Goal: Information Seeking & Learning: Find specific page/section

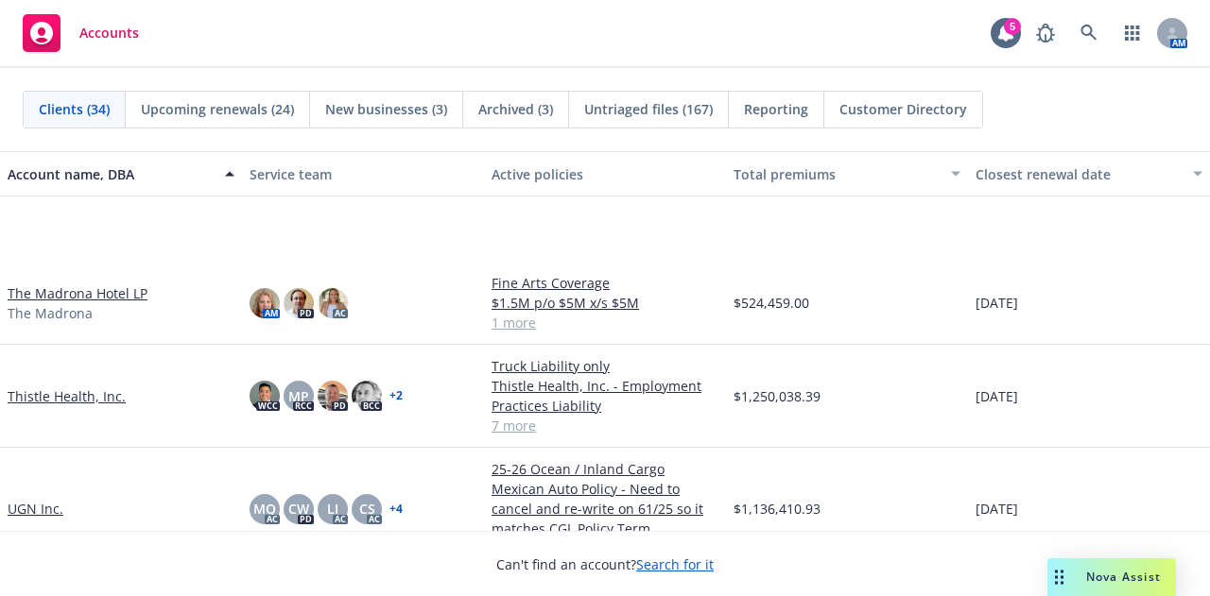
scroll to position [2336, 0]
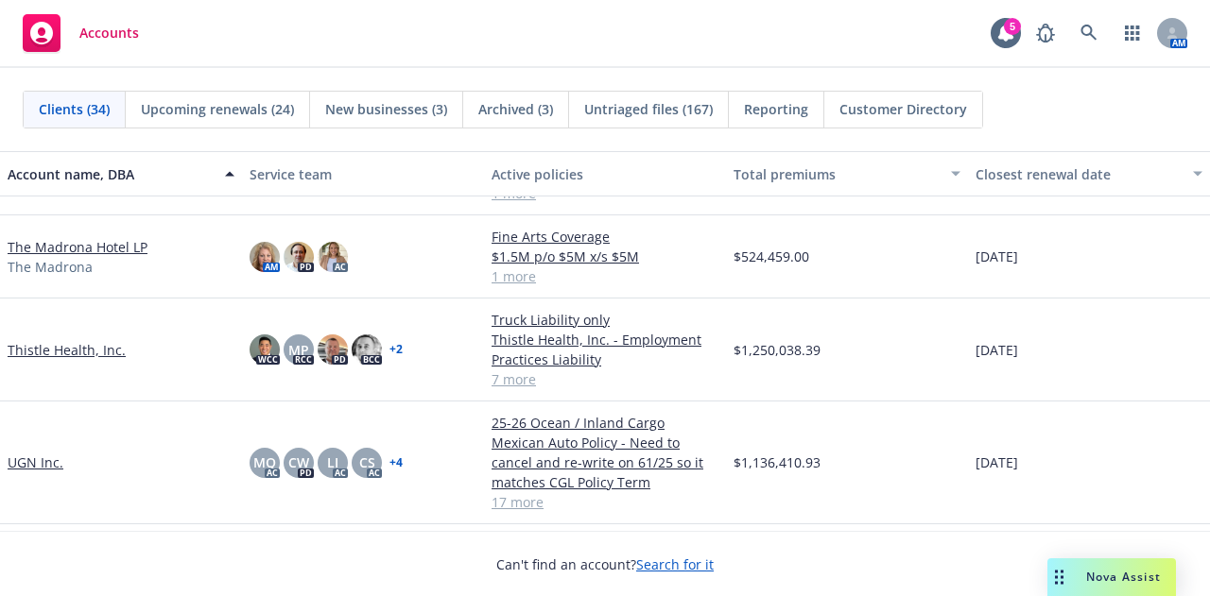
click at [83, 346] on link "Thistle Health, Inc." at bounding box center [67, 350] width 118 height 20
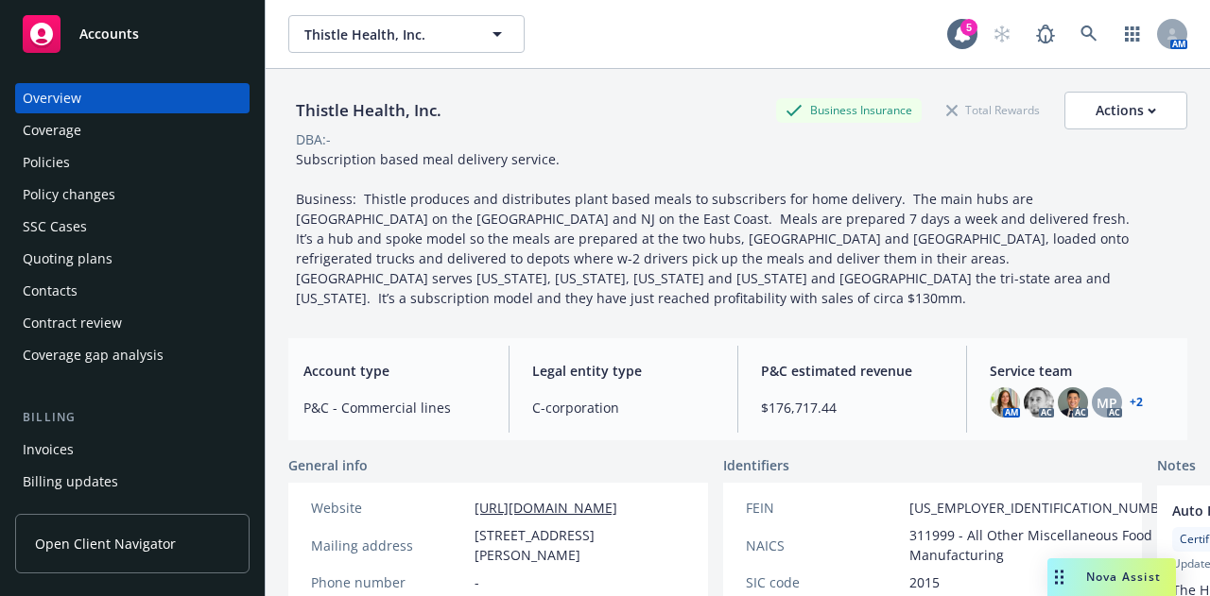
click at [115, 158] on div "Policies" at bounding box center [132, 162] width 219 height 30
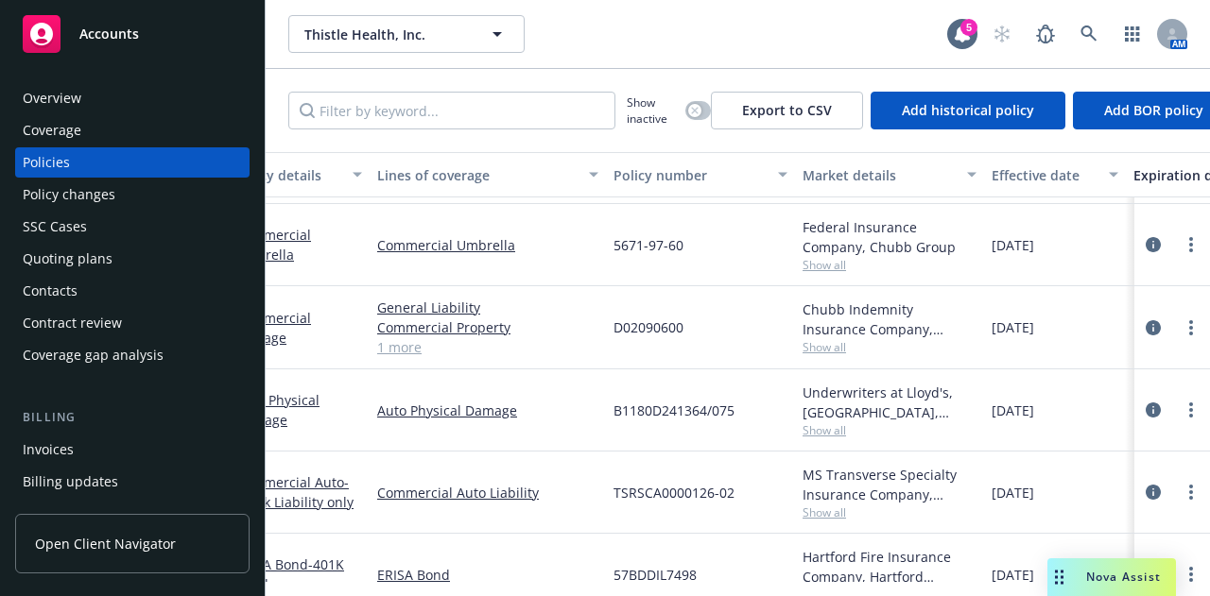
scroll to position [346, 38]
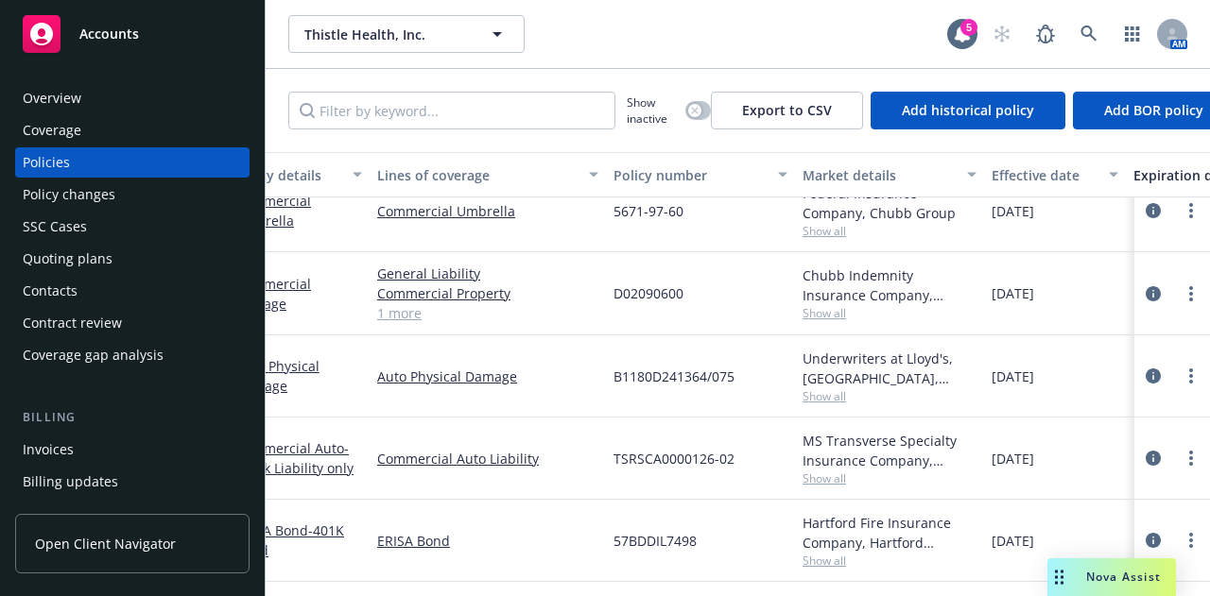
click at [199, 52] on div "Accounts" at bounding box center [132, 34] width 219 height 38
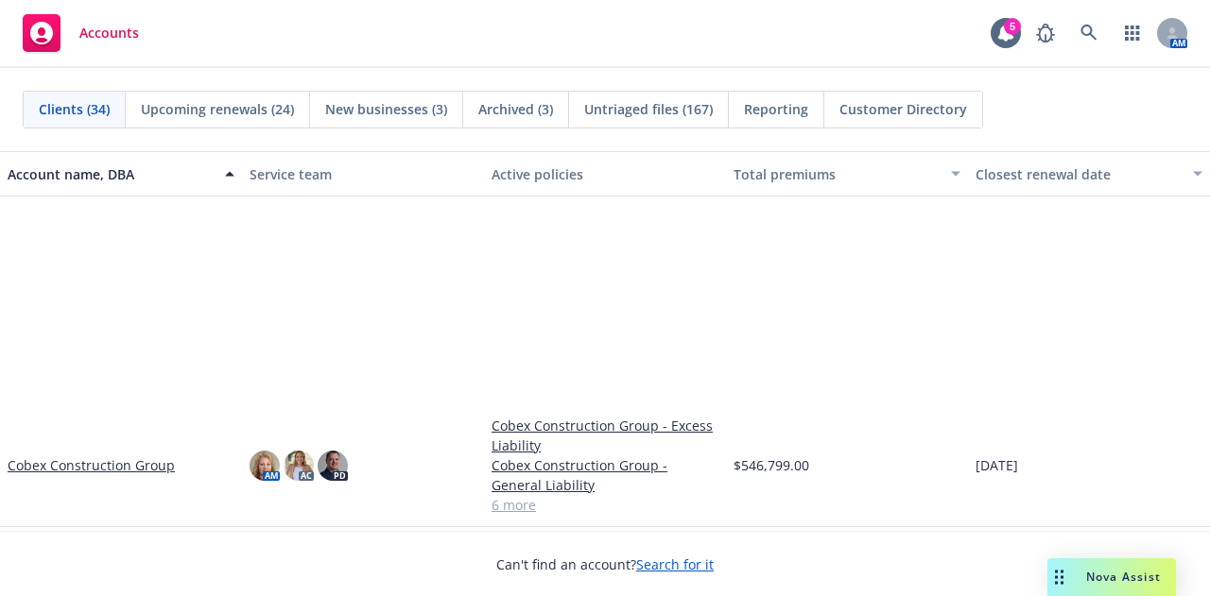
scroll to position [814, 0]
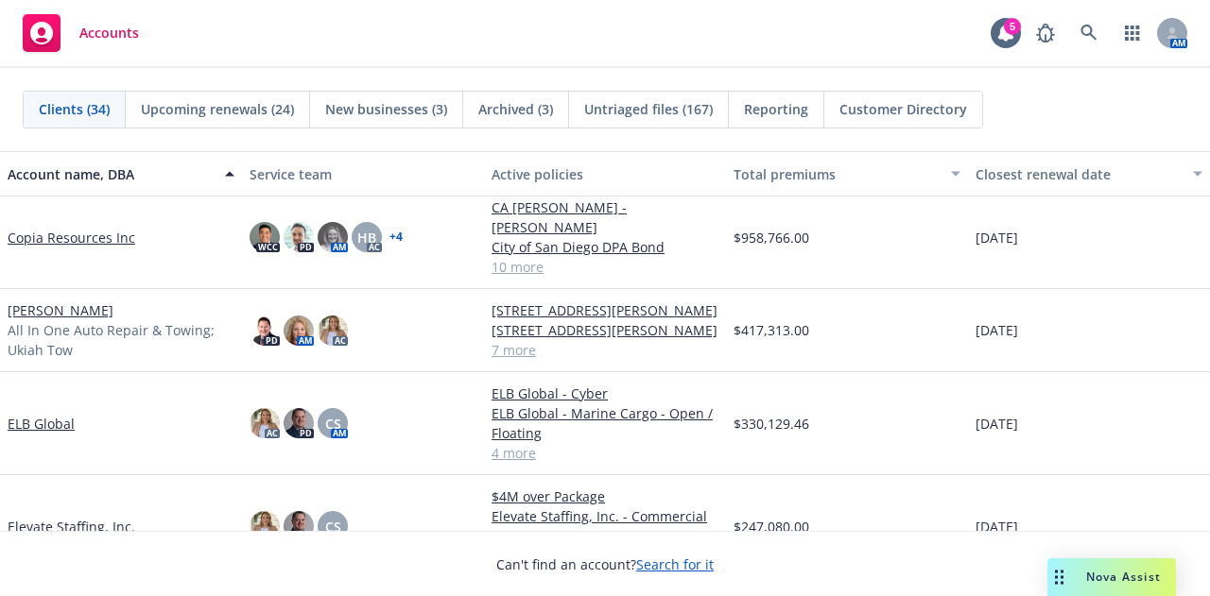
click at [113, 307] on link "[PERSON_NAME]" at bounding box center [61, 310] width 106 height 20
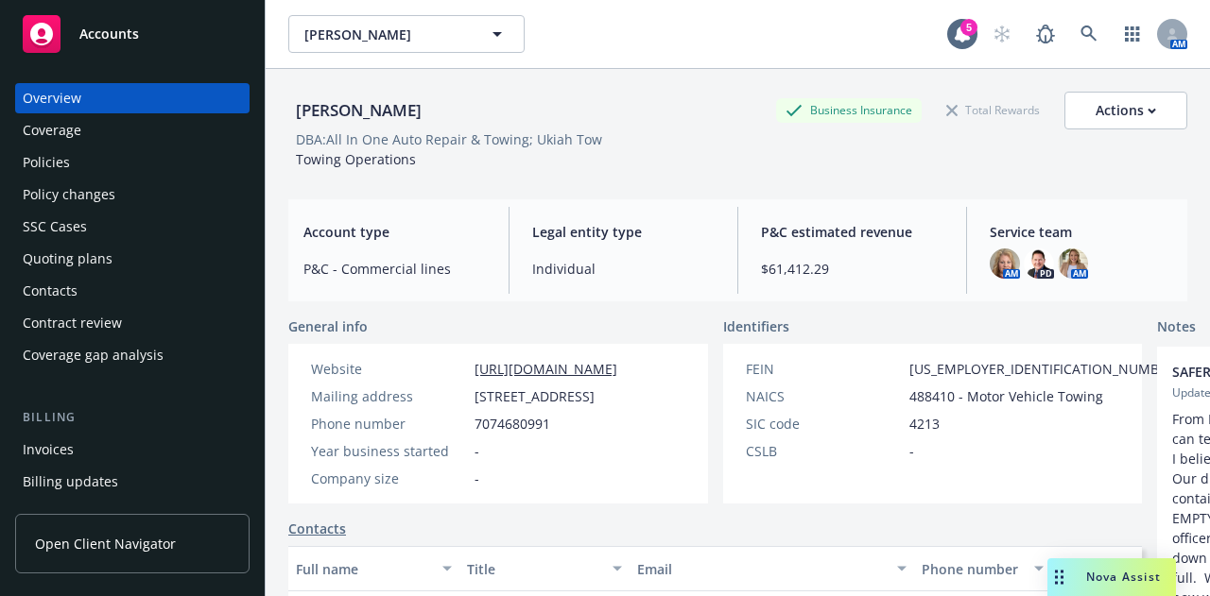
click at [157, 167] on div "Policies" at bounding box center [132, 162] width 219 height 30
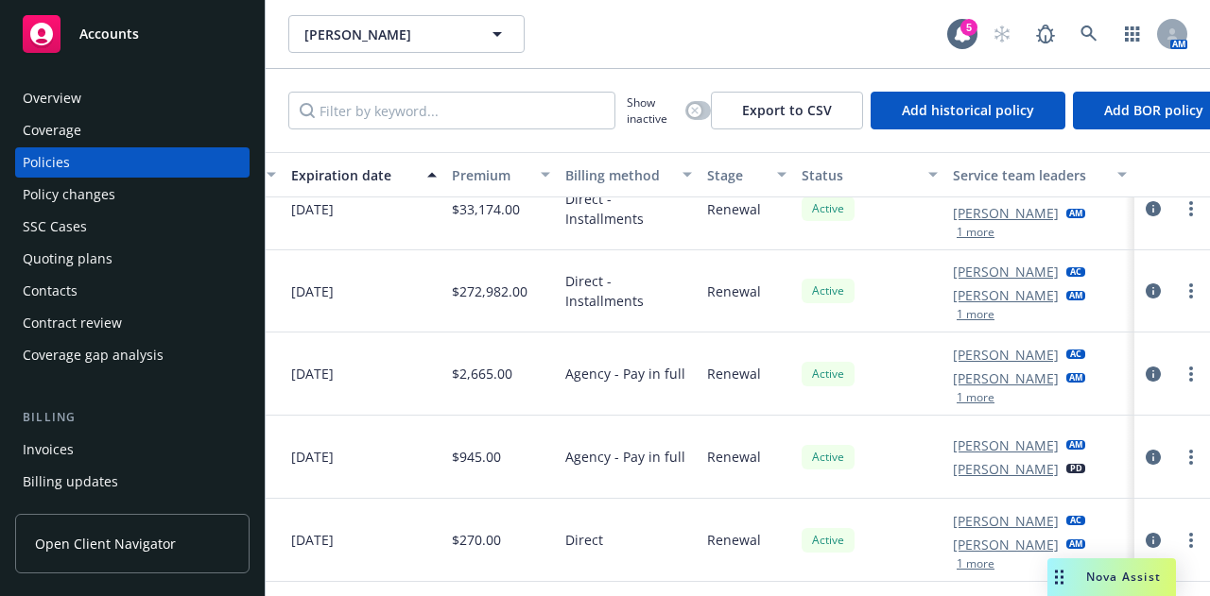
scroll to position [351, 0]
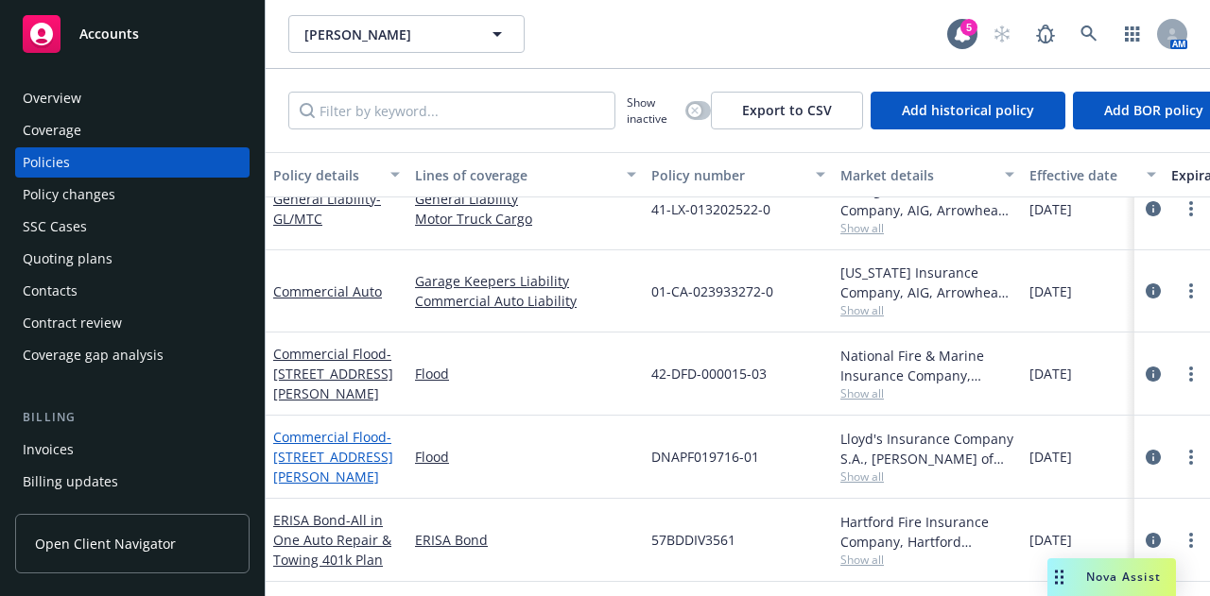
click at [350, 436] on span "- [STREET_ADDRESS][PERSON_NAME]" at bounding box center [333, 457] width 120 height 58
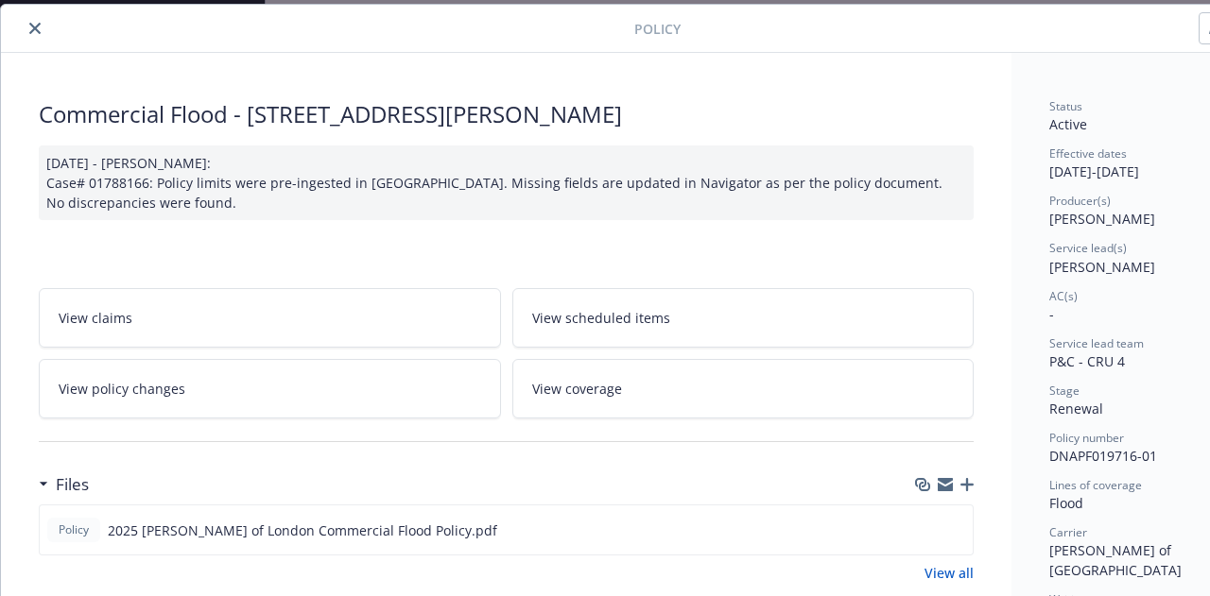
scroll to position [48, 0]
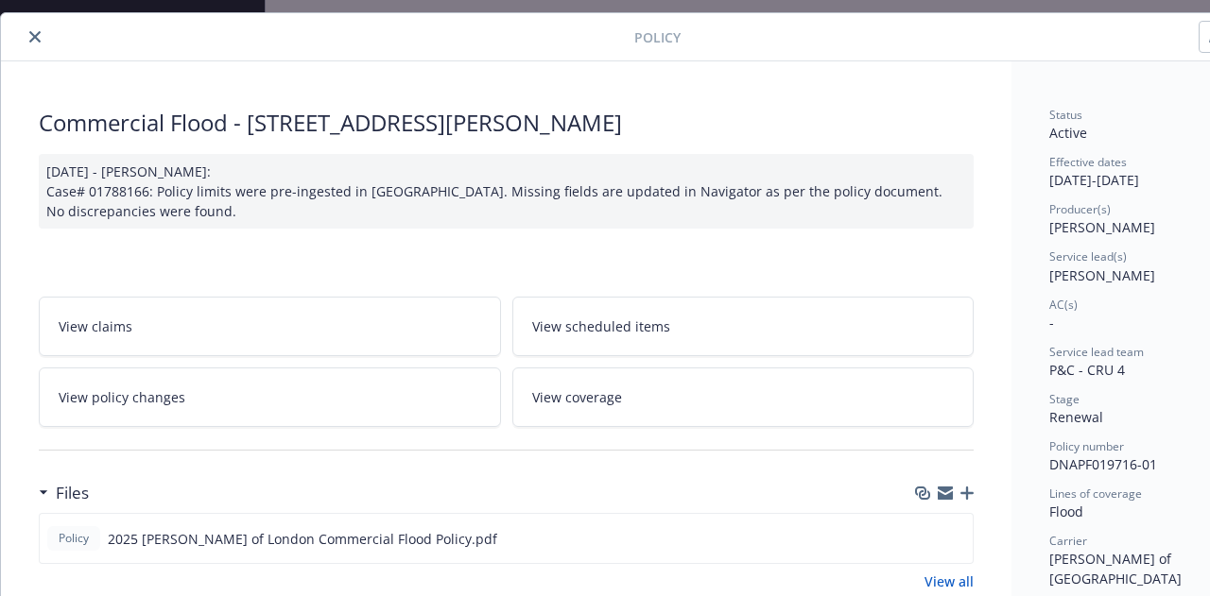
click at [38, 42] on button "close" at bounding box center [35, 37] width 23 height 23
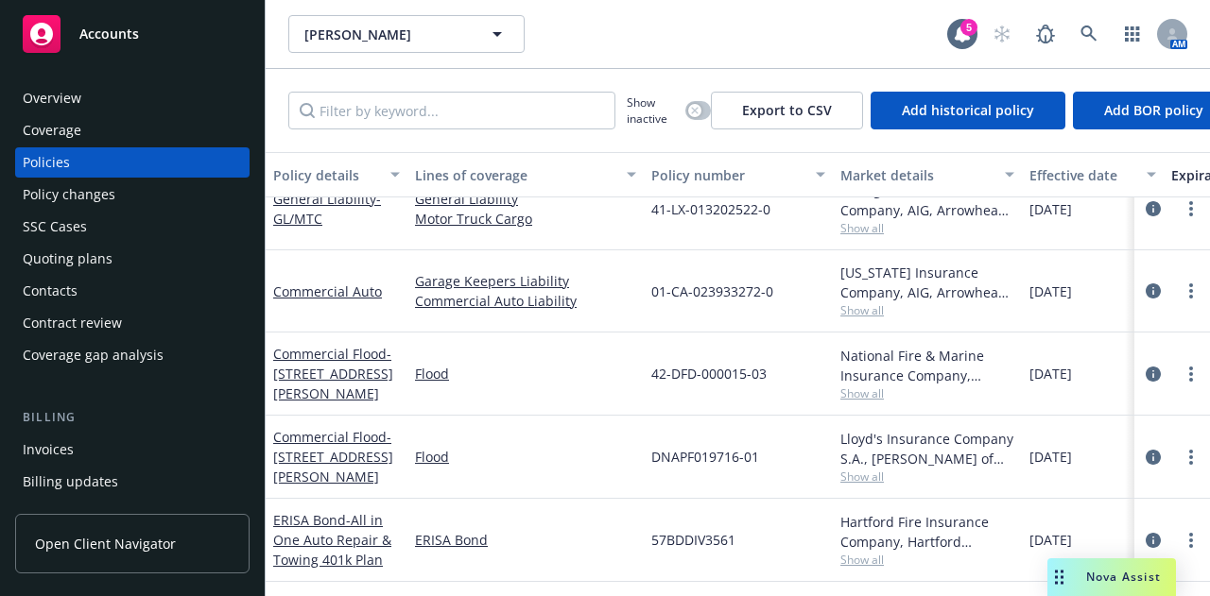
click at [863, 386] on span "Show all" at bounding box center [927, 394] width 174 height 16
click at [852, 473] on div "Lloyd's Insurance Company S.A., [PERSON_NAME] of [GEOGRAPHIC_DATA], Amwins Show…" at bounding box center [927, 457] width 189 height 83
click at [853, 469] on span "Show all" at bounding box center [927, 477] width 174 height 16
click at [586, 427] on div "Flood" at bounding box center [525, 457] width 236 height 83
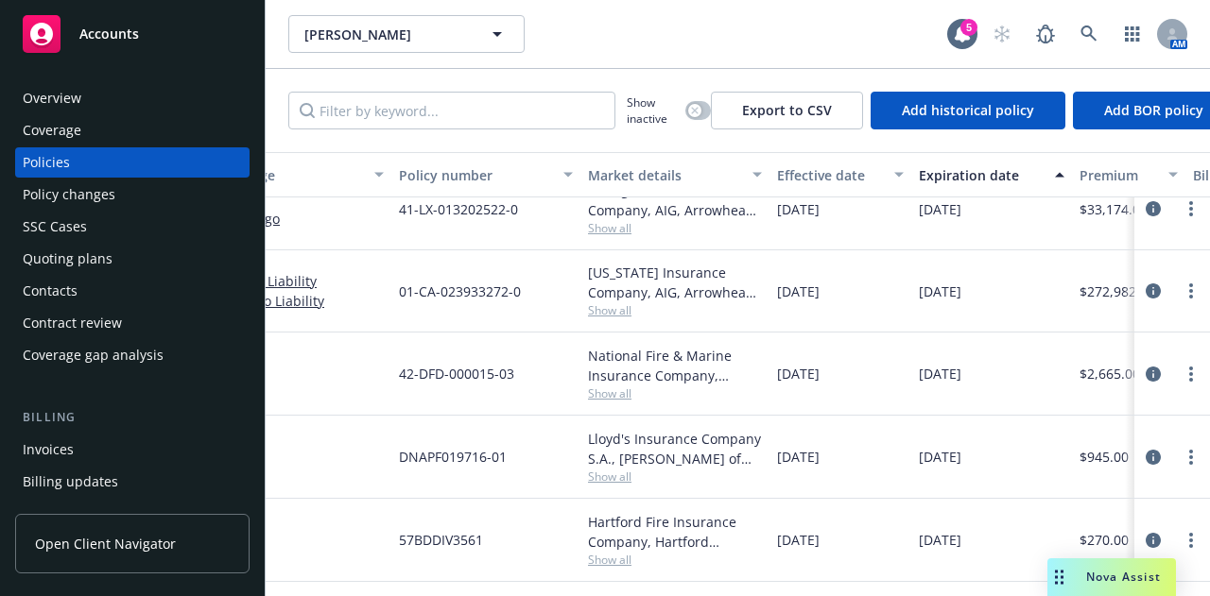
scroll to position [351, 0]
